Goal: Information Seeking & Learning: Learn about a topic

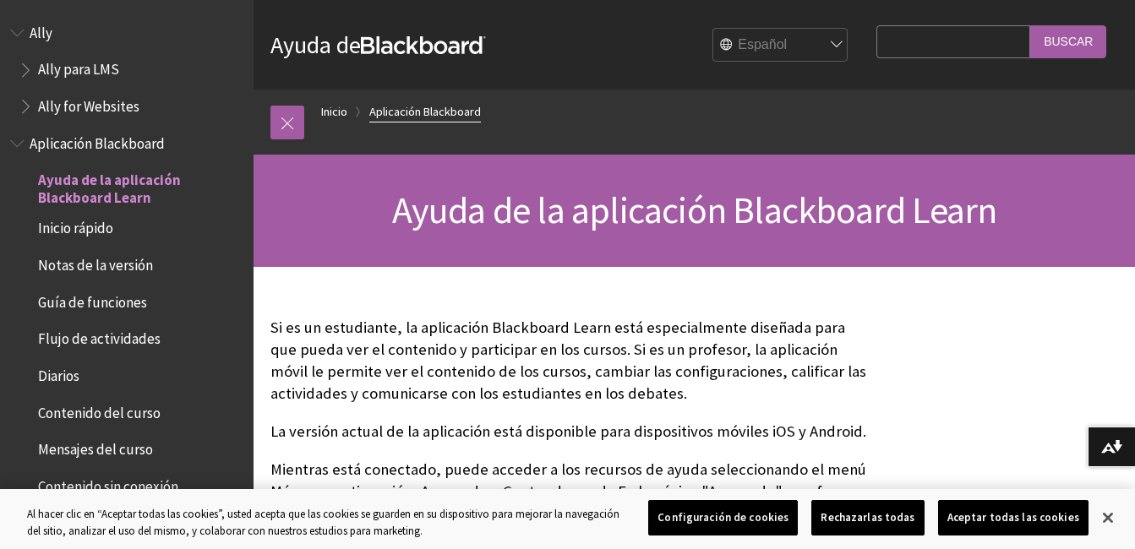
click at [388, 107] on link "Aplicación Blackboard" at bounding box center [425, 111] width 112 height 21
click at [99, 143] on span "Aplicación Blackboard" at bounding box center [97, 140] width 135 height 23
